Goal: Go to known website: Access a specific website the user already knows

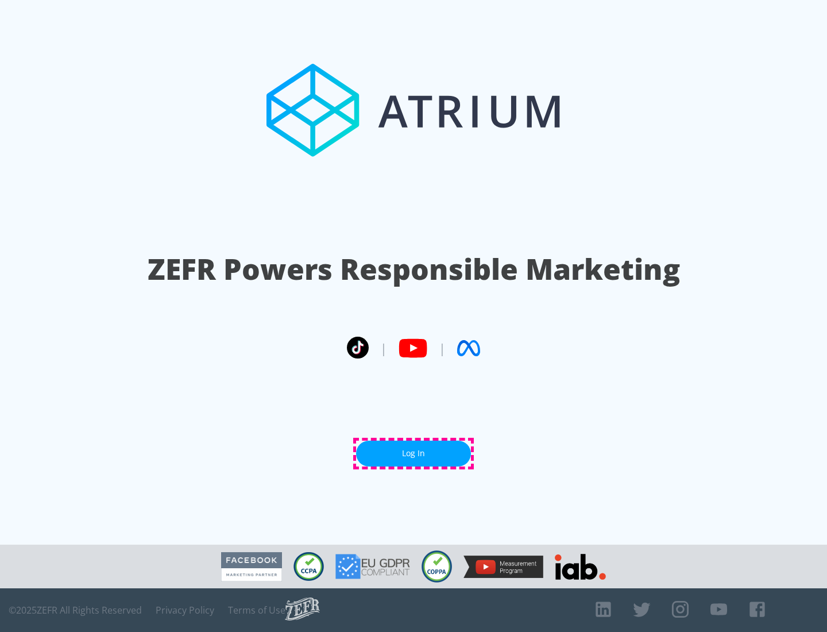
click at [414, 453] on link "Log In" at bounding box center [413, 454] width 115 height 26
